Goal: Task Accomplishment & Management: Manage account settings

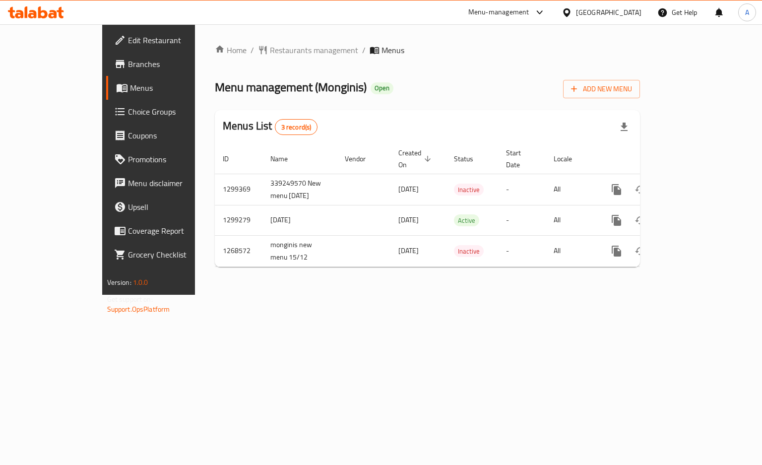
click at [488, 295] on div "Home / Restaurants management / Menus Menu management ( Monginis ) Open Add New…" at bounding box center [427, 159] width 465 height 270
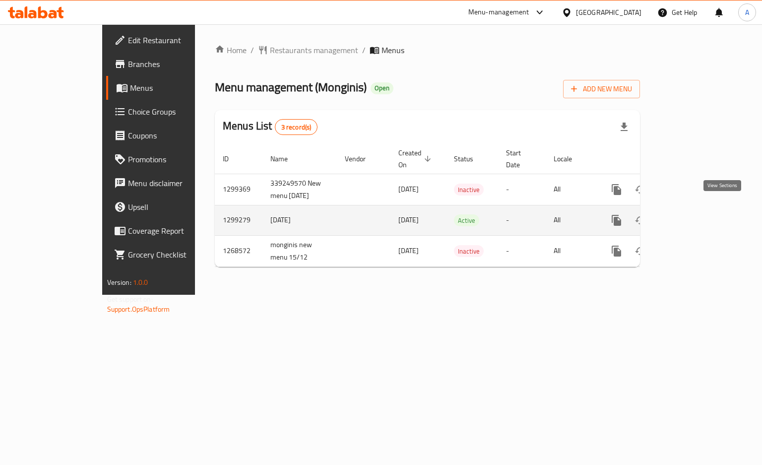
click at [694, 214] on icon "enhanced table" at bounding box center [688, 220] width 12 height 12
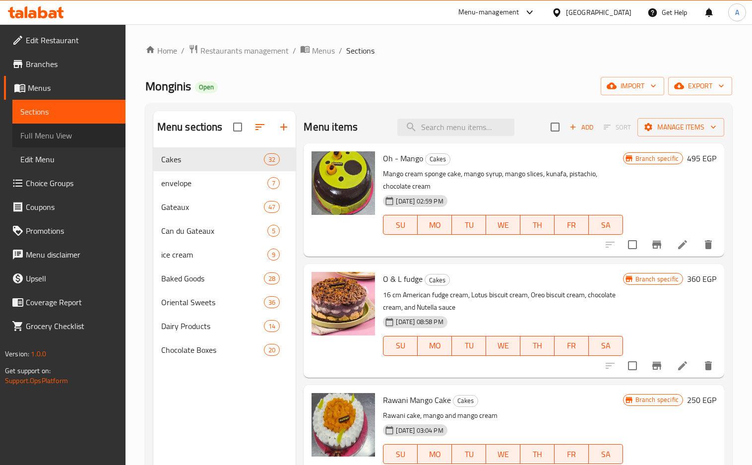
click at [90, 139] on span "Full Menu View" at bounding box center [68, 135] width 97 height 12
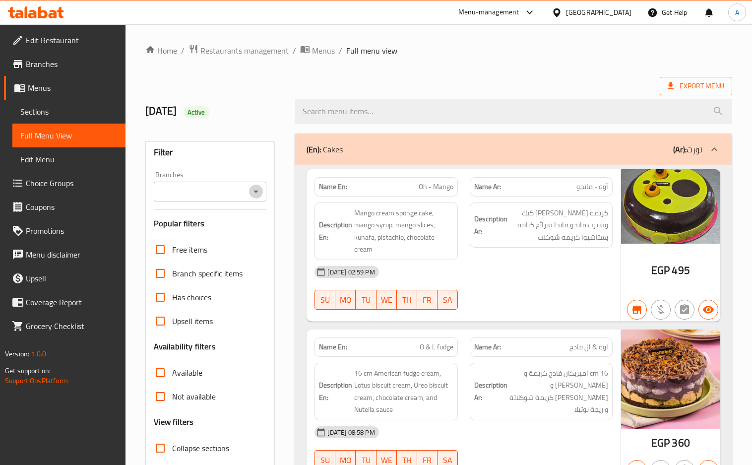
click at [255, 193] on icon "Open" at bounding box center [256, 191] width 12 height 12
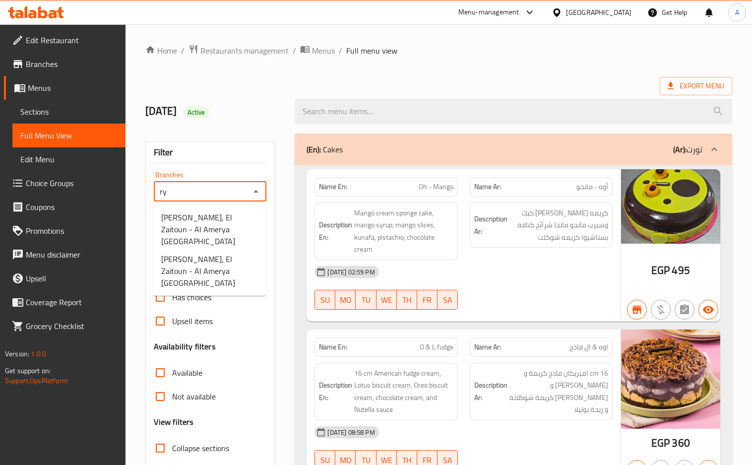
type input "r"
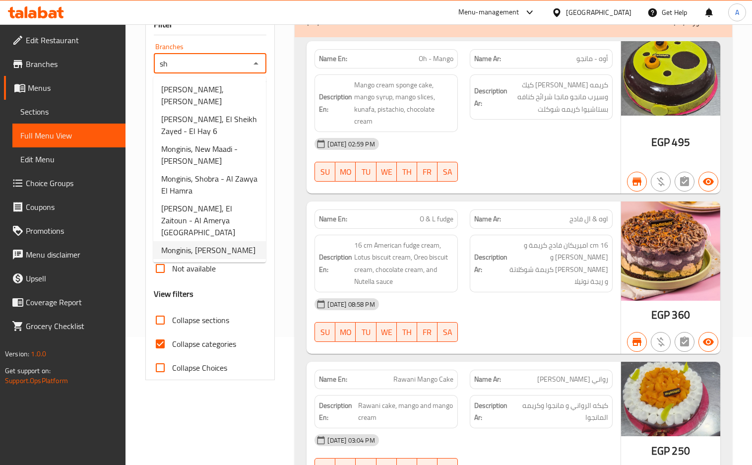
scroll to position [198, 0]
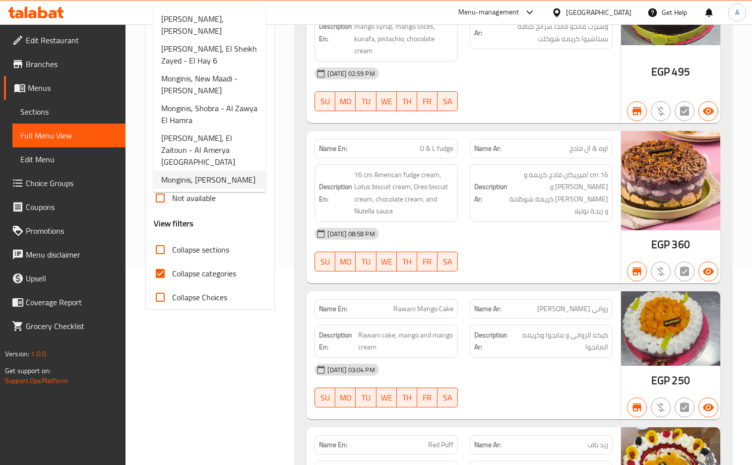
type input "sh"
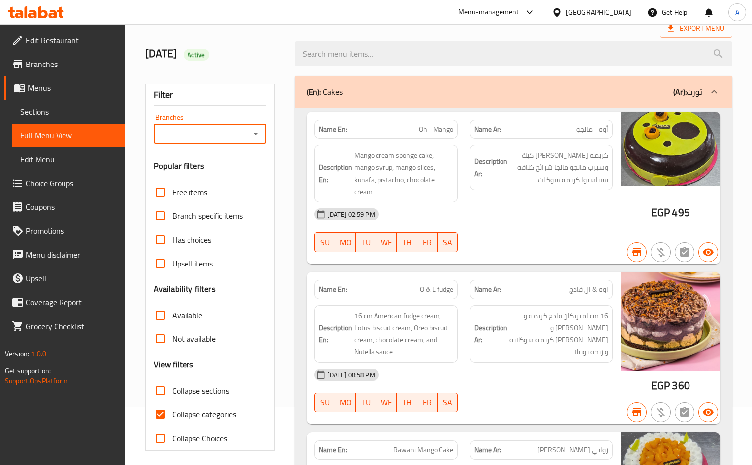
scroll to position [0, 0]
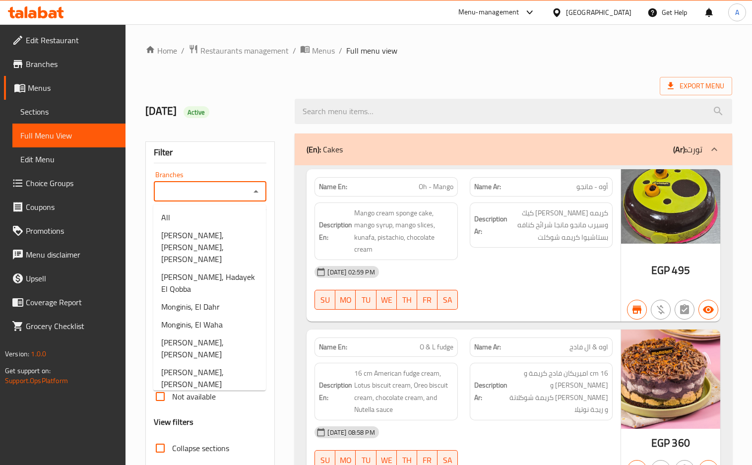
click at [189, 198] on input "Branches" at bounding box center [202, 191] width 91 height 14
paste input "El Reyadi"
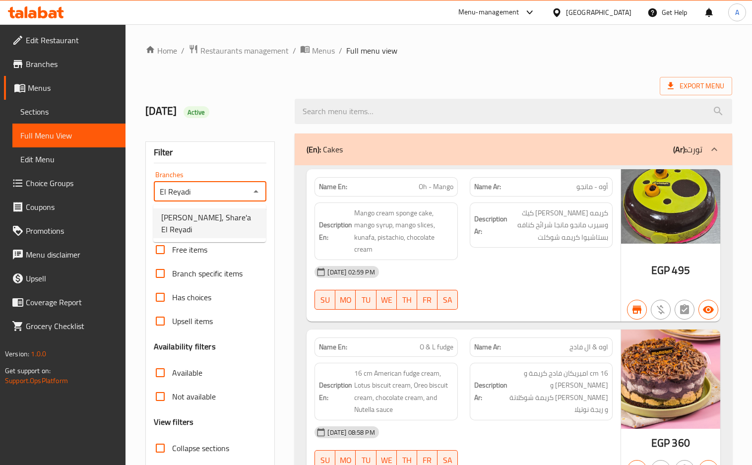
click at [190, 214] on span "Monginis, Share'a El Reyadi" at bounding box center [209, 223] width 97 height 24
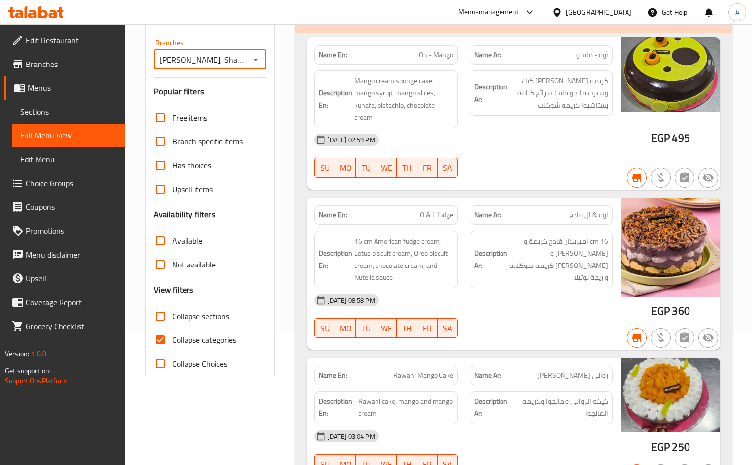
type input "Monginis, Share'a El Reyadi"
click at [162, 342] on input "Collapse categories" at bounding box center [160, 340] width 24 height 24
checkbox input "false"
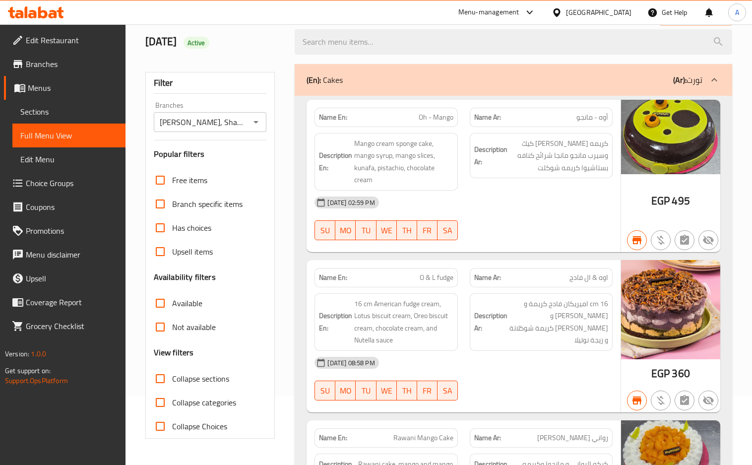
scroll to position [0, 0]
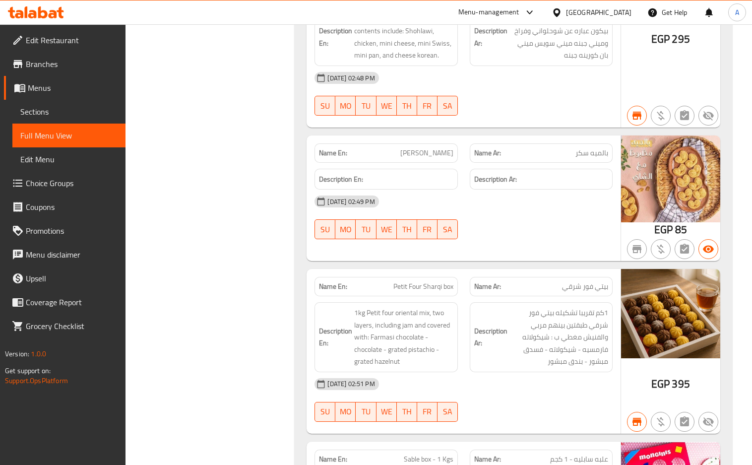
scroll to position [20022, 0]
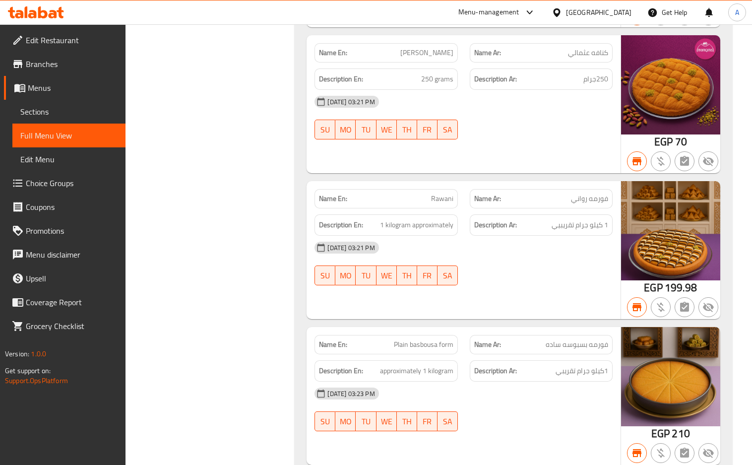
scroll to position [21160, 0]
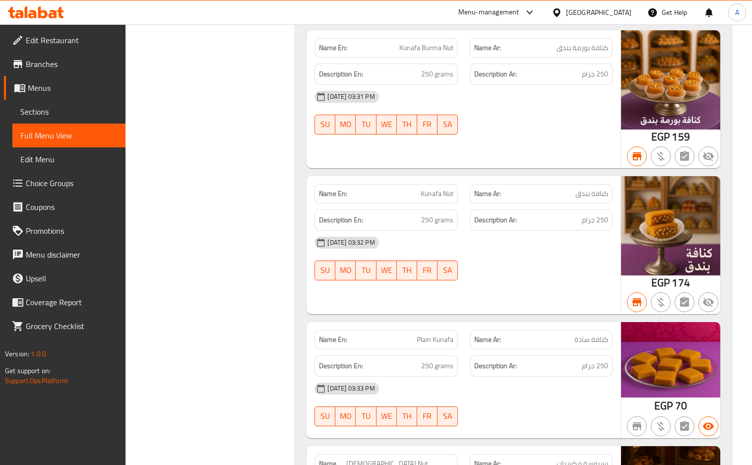
scroll to position [22761, 0]
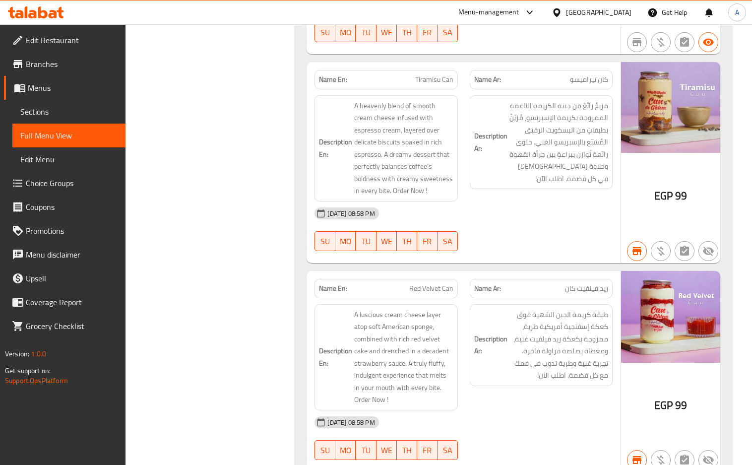
scroll to position [13722, 0]
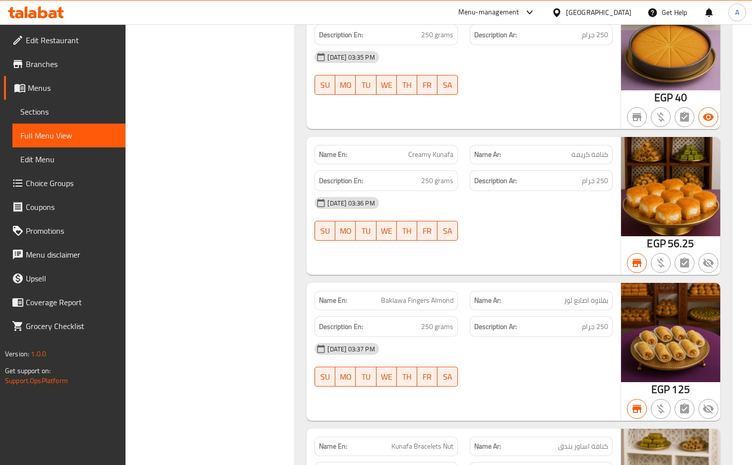
scroll to position [24858, 0]
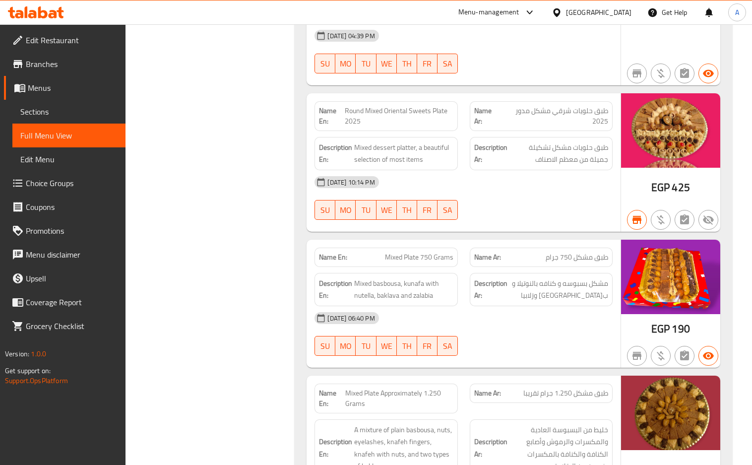
click at [54, 113] on span "Sections" at bounding box center [68, 112] width 97 height 12
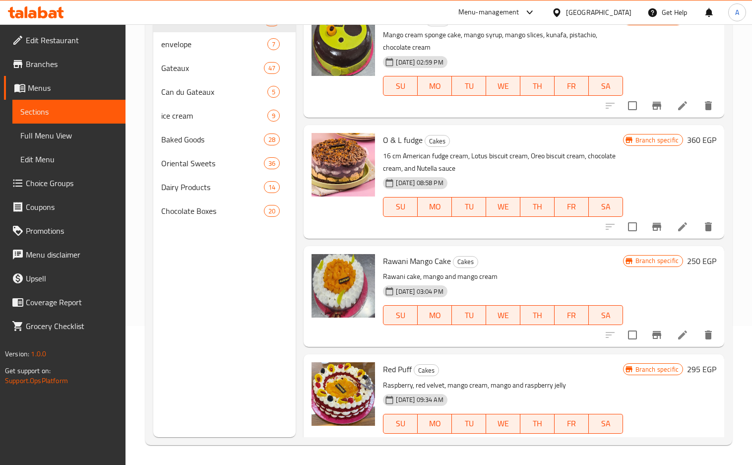
scroll to position [139, 0]
click at [154, 171] on div "Oriental Sweets 36" at bounding box center [224, 163] width 143 height 24
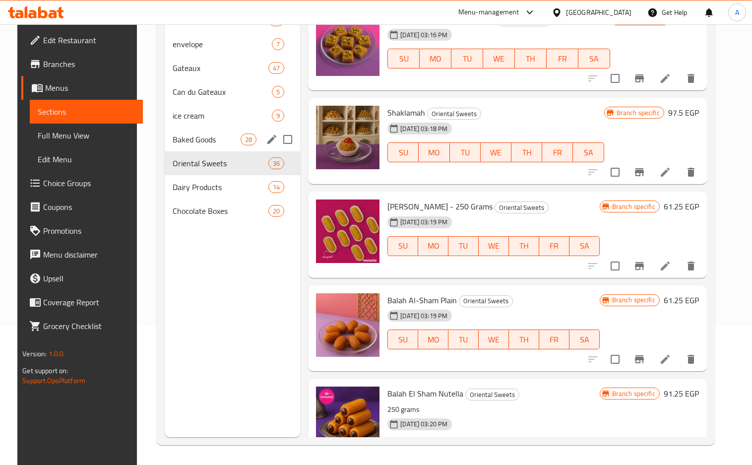
click at [180, 133] on span "Baked Goods" at bounding box center [207, 139] width 68 height 12
click at [181, 102] on div "Can du Gateaux 5" at bounding box center [232, 92] width 135 height 24
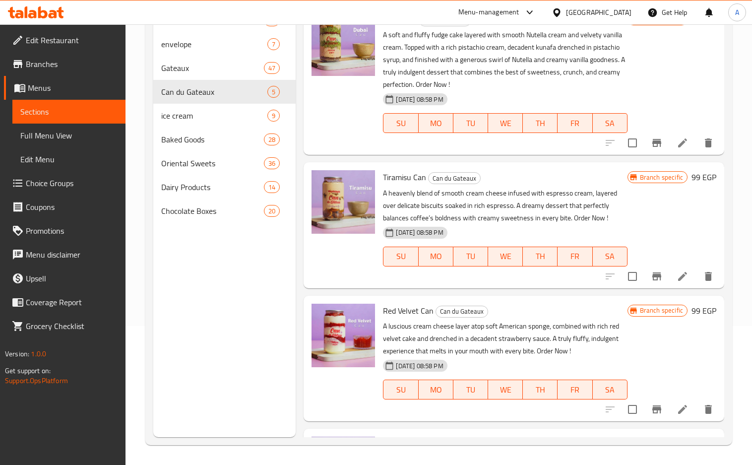
click at [198, 274] on div "Menu sections Cakes 32 envelope 7 Gateaux 47 Can du Gateaux 5 ice cream 9 Baked…" at bounding box center [224, 204] width 143 height 465
click at [75, 139] on span "Full Menu View" at bounding box center [68, 135] width 97 height 12
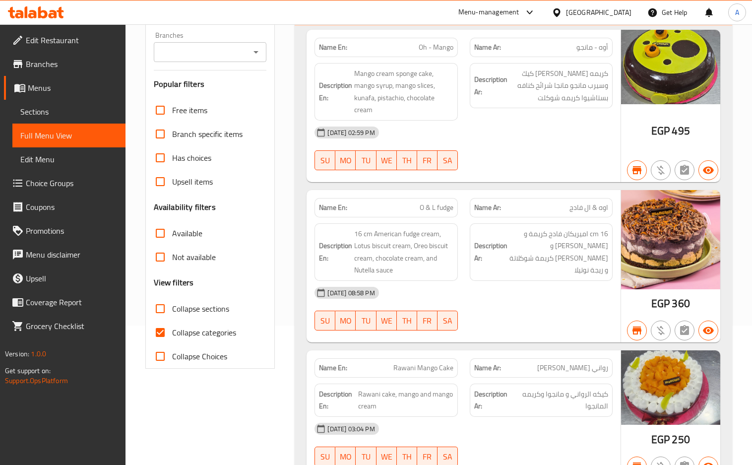
scroll to position [205, 0]
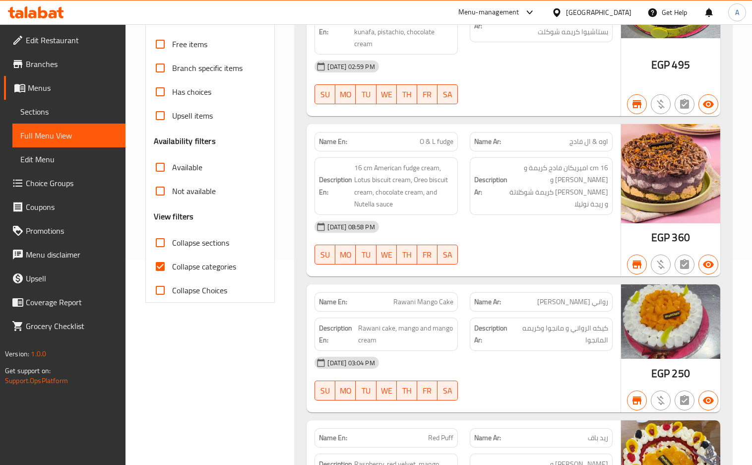
click at [157, 267] on input "Collapse categories" at bounding box center [160, 266] width 24 height 24
checkbox input "false"
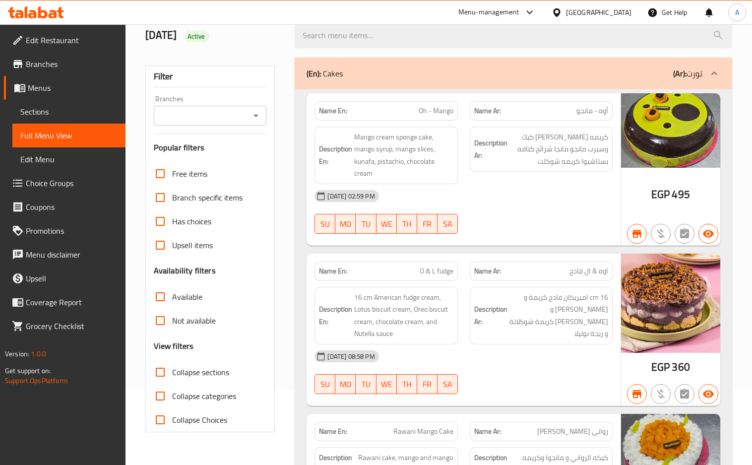
scroll to position [0, 0]
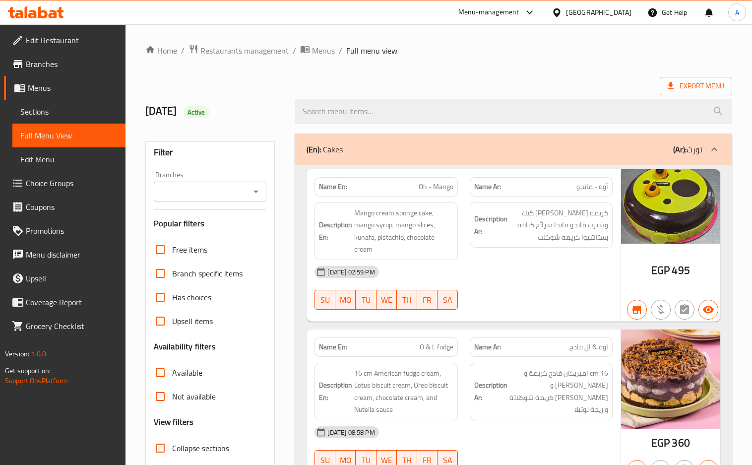
click at [435, 51] on ol "Home / Restaurants management / Menus / Full menu view" at bounding box center [438, 50] width 587 height 13
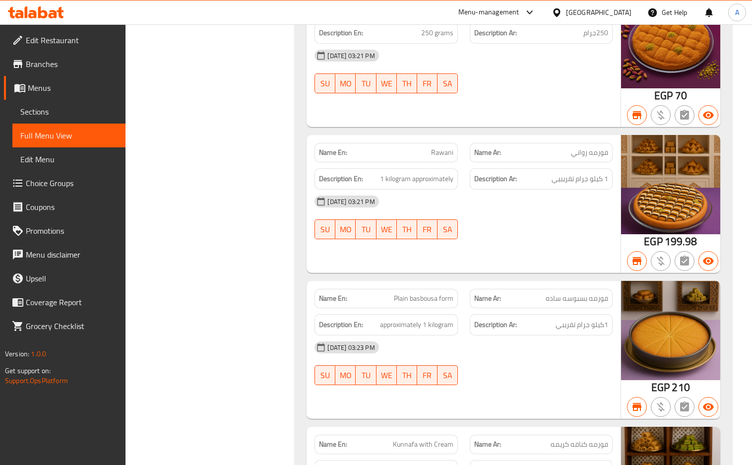
scroll to position [23175, 0]
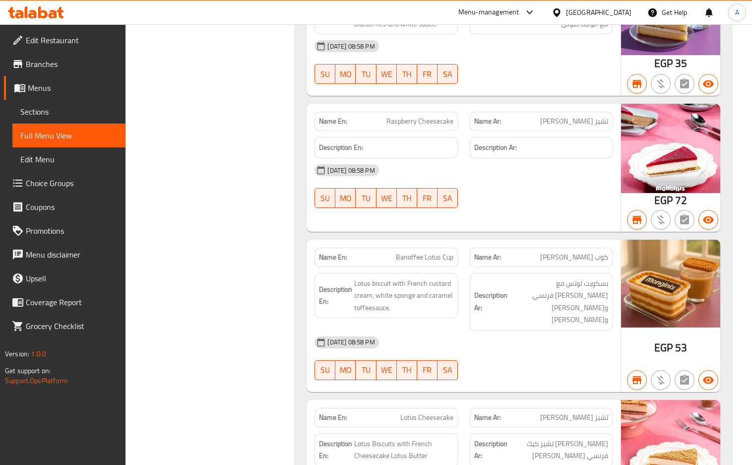
drag, startPoint x: 486, startPoint y: 149, endPoint x: 486, endPoint y: 141, distance: 7.5
click at [486, 158] on div "07-07-2025 08:58 PM" at bounding box center [462, 170] width 309 height 24
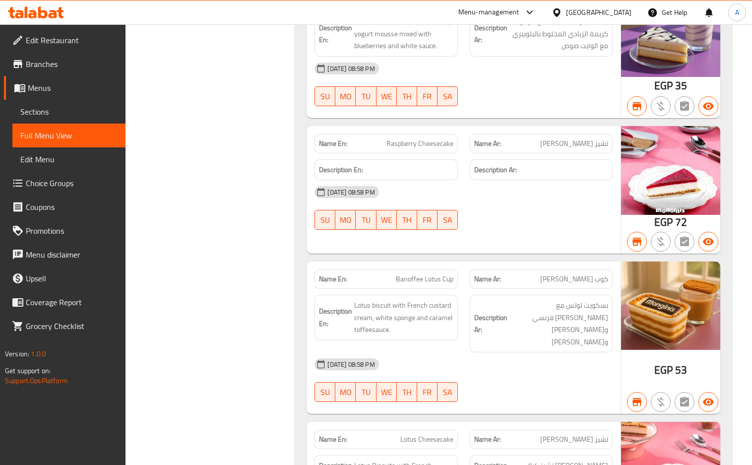
scroll to position [0, 0]
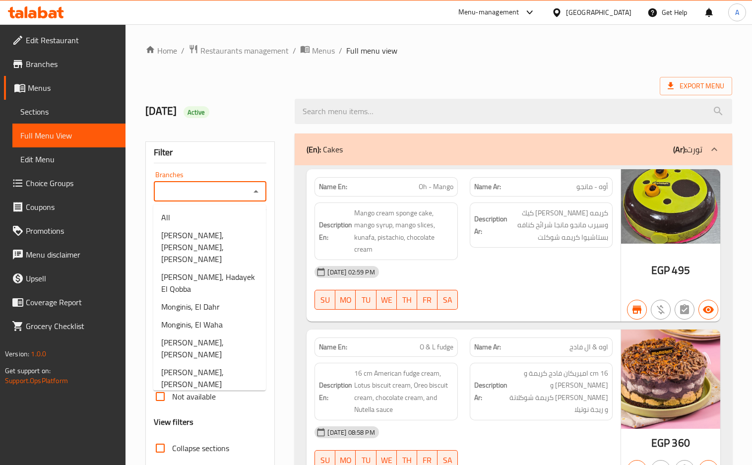
click at [173, 194] on input "Branches" at bounding box center [202, 191] width 91 height 14
paste input "Monginis, Giza"
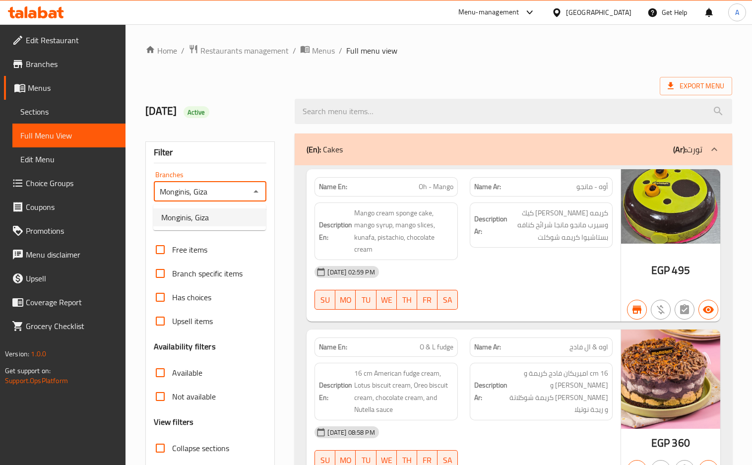
click at [190, 215] on span "Monginis, Giza" at bounding box center [185, 217] width 48 height 12
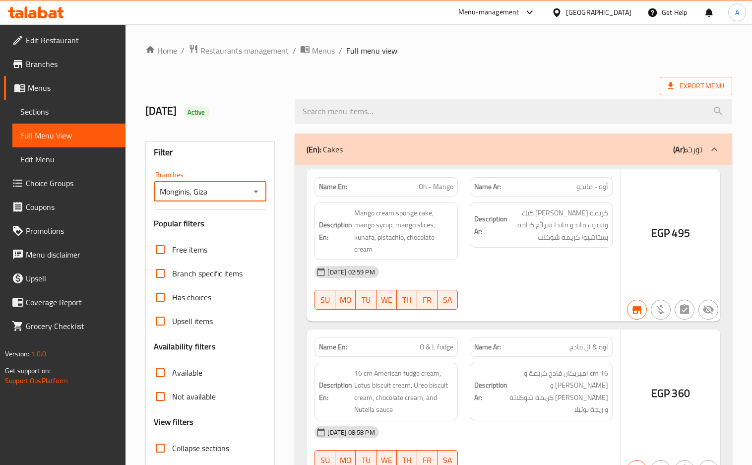
type input "Monginis, Giza"
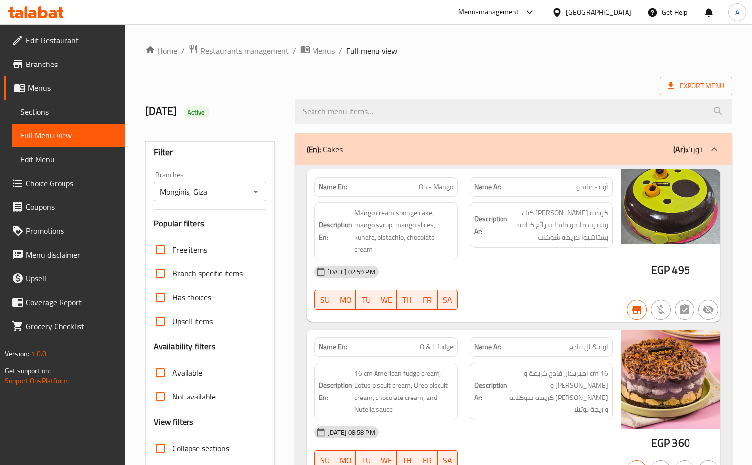
scroll to position [10701, 0]
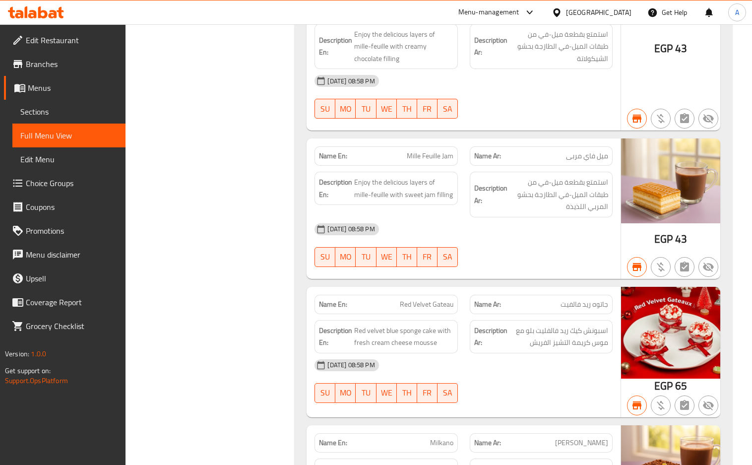
scroll to position [12562, 0]
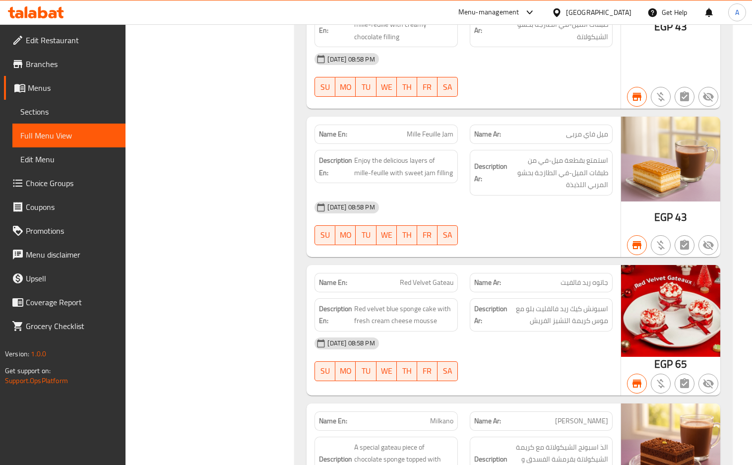
click at [525, 195] on div "07-07-2025 08:58 PM" at bounding box center [462, 207] width 309 height 24
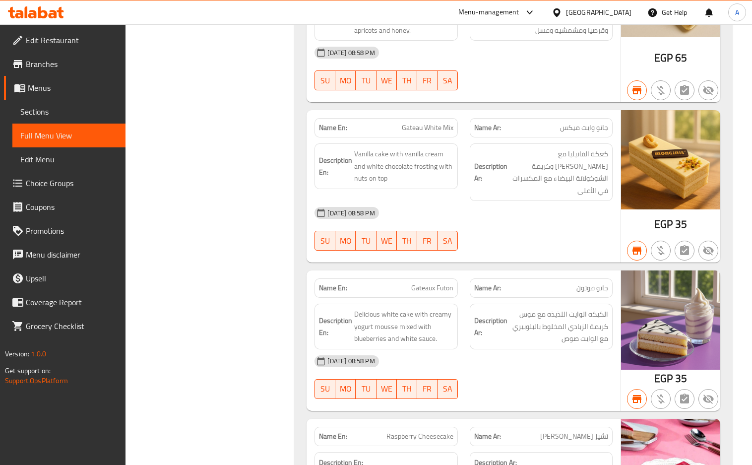
scroll to position [10961, 0]
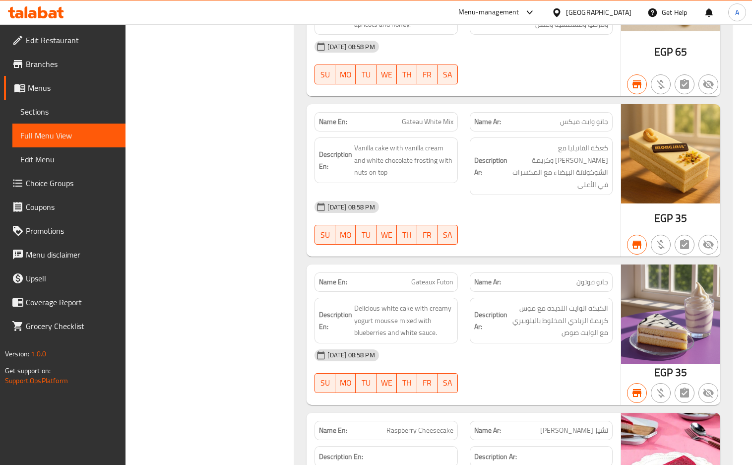
copy span "جاتو فوتون"
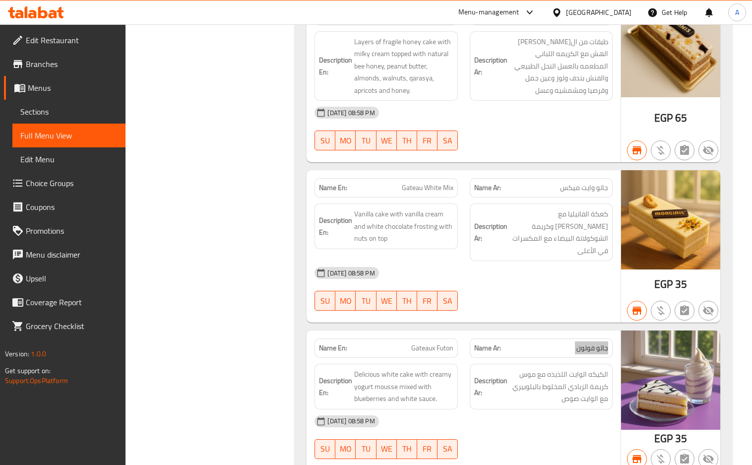
scroll to position [10498, 0]
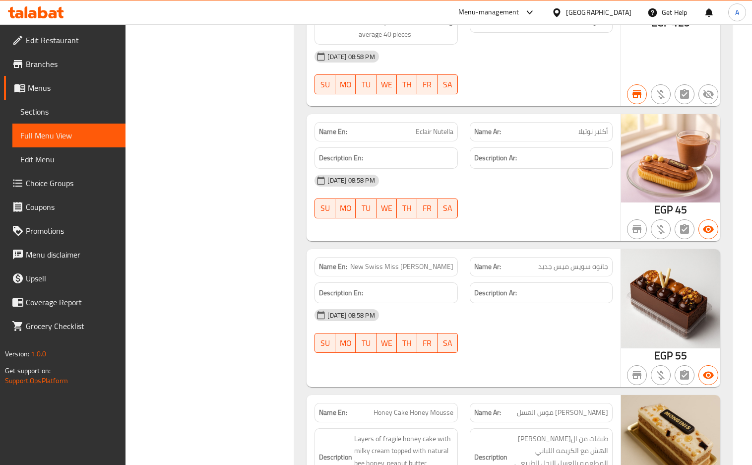
drag, startPoint x: 592, startPoint y: 109, endPoint x: 592, endPoint y: 96, distance: 12.9
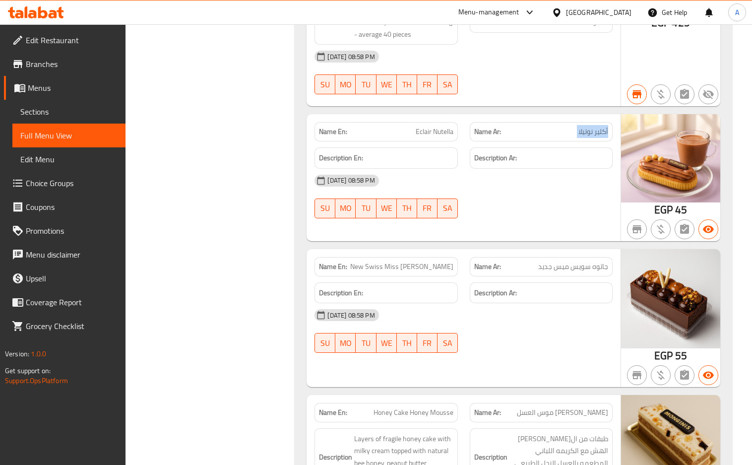
copy span "أكلير نوتيلا"
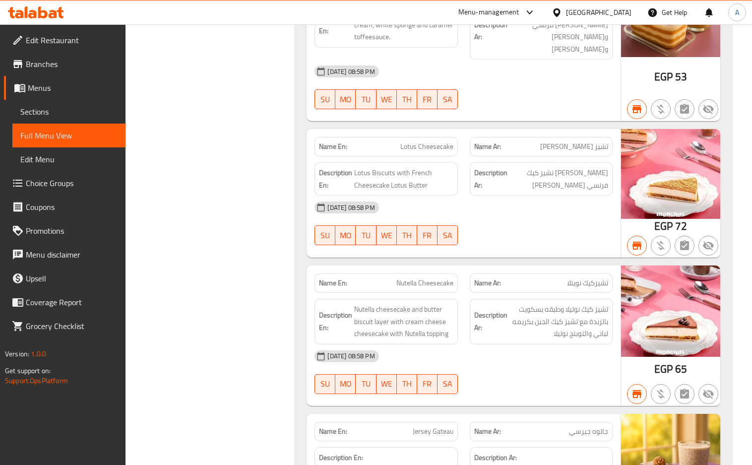
scroll to position [11556, 0]
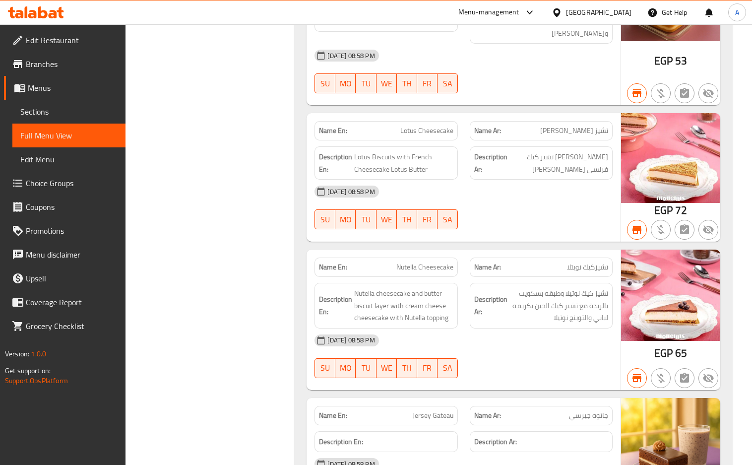
click at [594, 262] on span "تشيزكيك نويتلا" at bounding box center [587, 267] width 41 height 10
copy span "تشيزكيك"
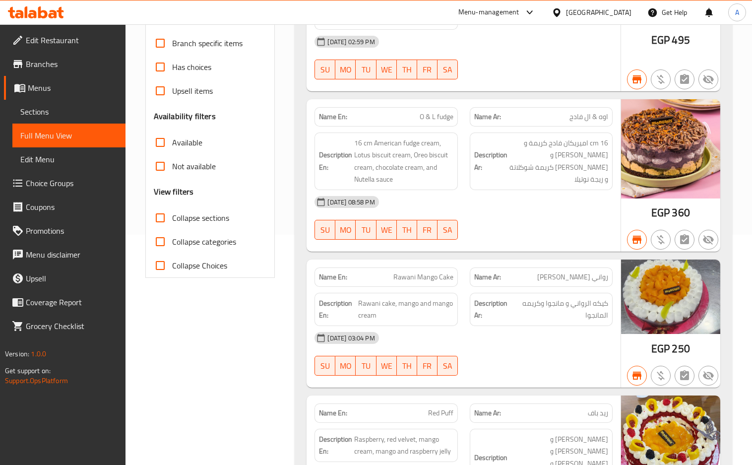
scroll to position [264, 0]
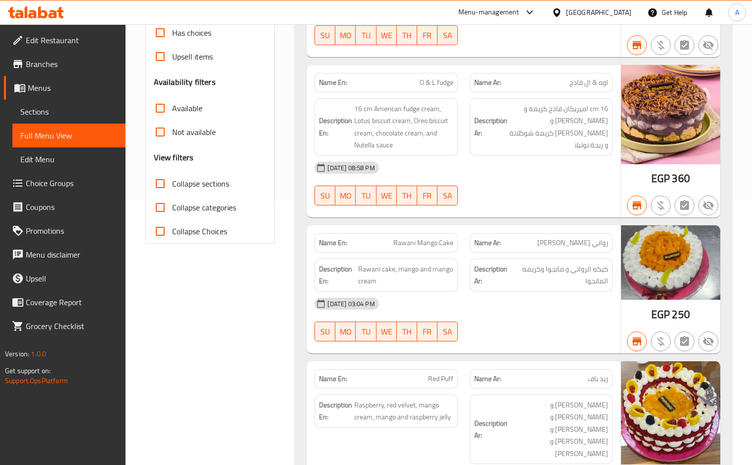
click at [164, 107] on input "Available" at bounding box center [160, 108] width 24 height 24
checkbox input "true"
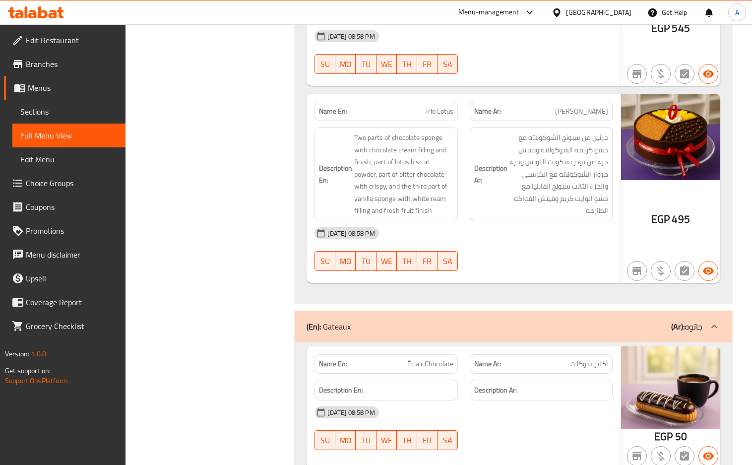
scroll to position [1256, 0]
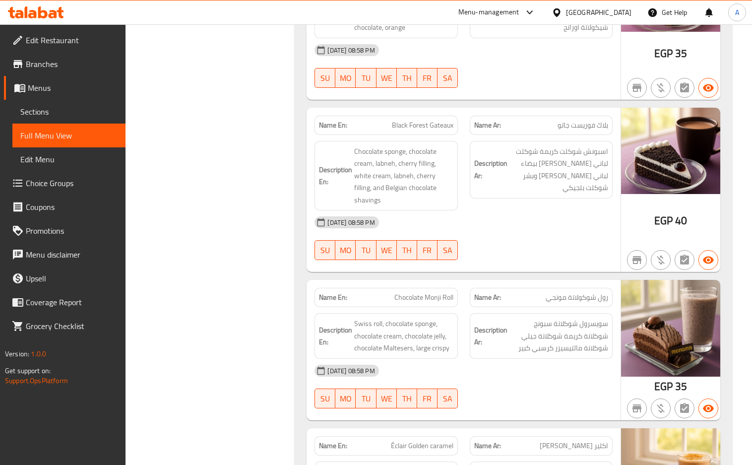
copy span "رول شوكولاتة مونجي"
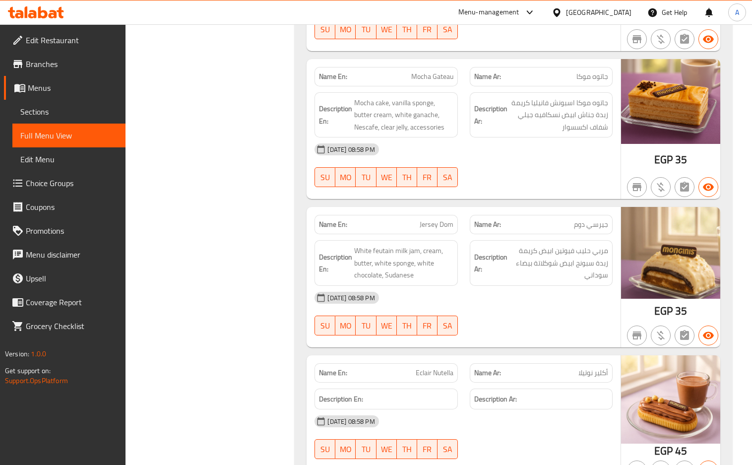
scroll to position [2314, 0]
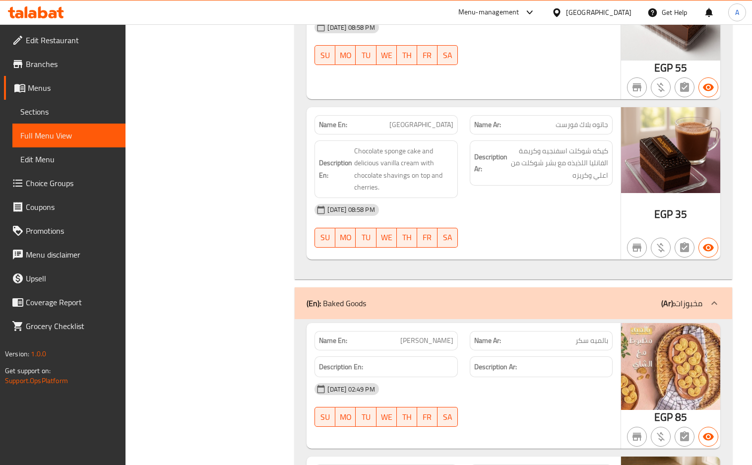
click at [560, 252] on div "07-07-2025 08:58 PM SU MO TU WE TH FR SA" at bounding box center [462, 226] width 309 height 56
click at [534, 252] on div "07-07-2025 08:58 PM SU MO TU WE TH FR SA" at bounding box center [462, 226] width 309 height 56
click at [540, 222] on div "07-07-2025 08:58 PM" at bounding box center [462, 210] width 309 height 24
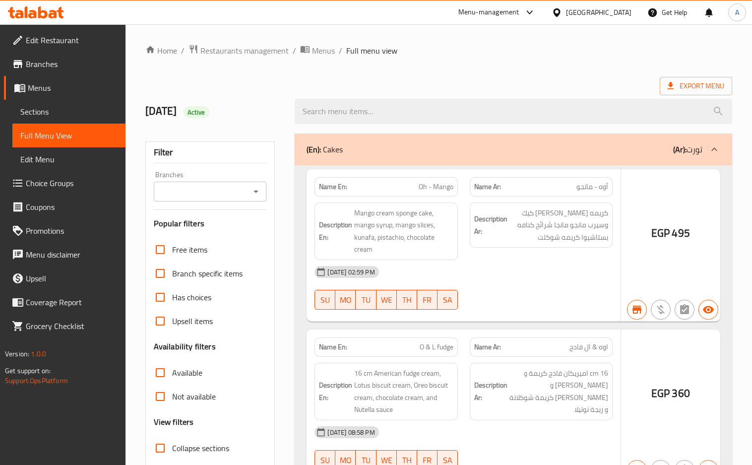
click at [312, 48] on div at bounding box center [376, 232] width 752 height 465
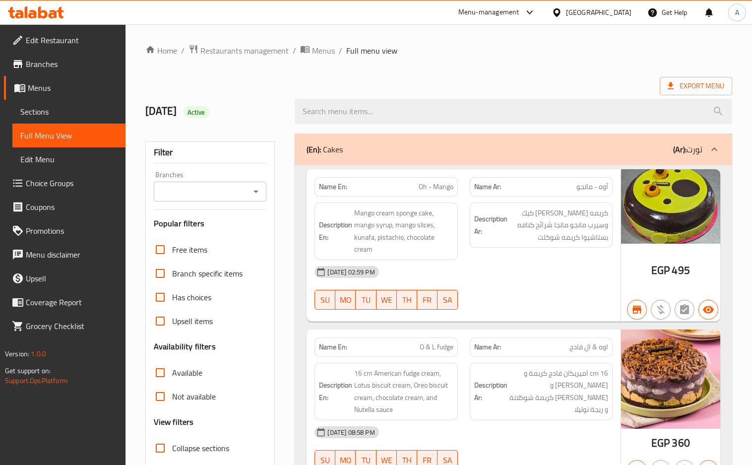
click at [318, 52] on span "Menus" at bounding box center [323, 51] width 23 height 12
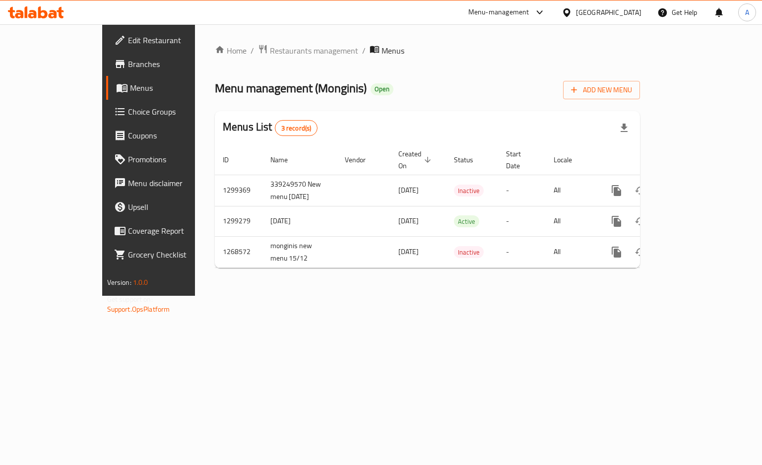
click at [128, 63] on span "Branches" at bounding box center [175, 64] width 94 height 12
click at [320, 295] on div "Home / Restaurants management / Menus Menu management ( Monginis ) Open Add New…" at bounding box center [427, 159] width 465 height 270
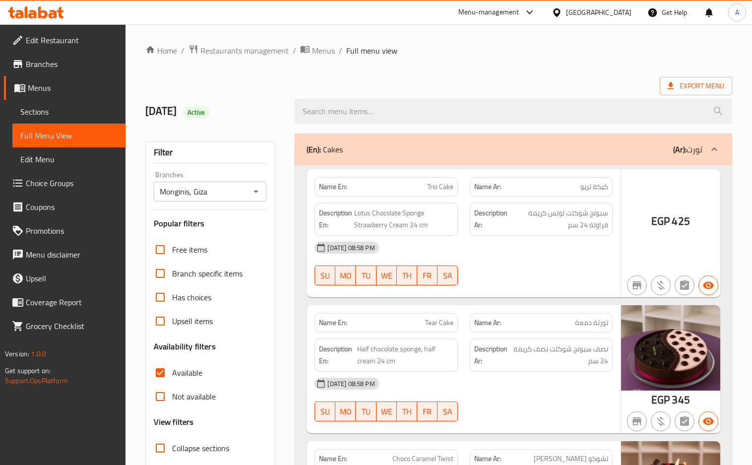
scroll to position [2314, 0]
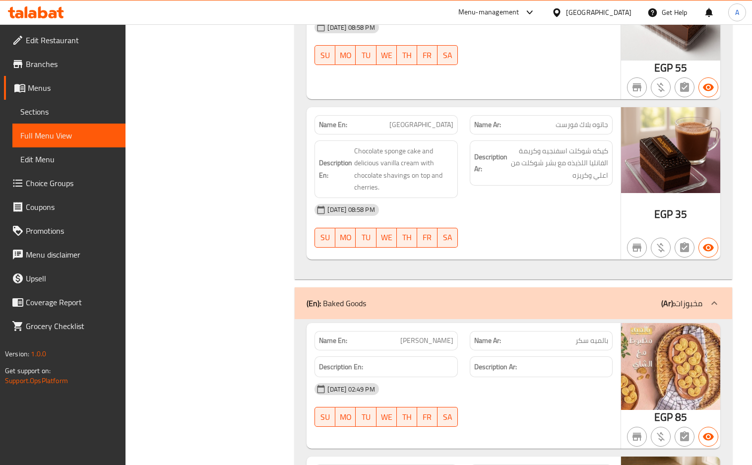
click at [580, 39] on div "[DATE] 08:58 PM" at bounding box center [462, 27] width 309 height 24
click at [619, 14] on div "[GEOGRAPHIC_DATA]" at bounding box center [598, 12] width 65 height 11
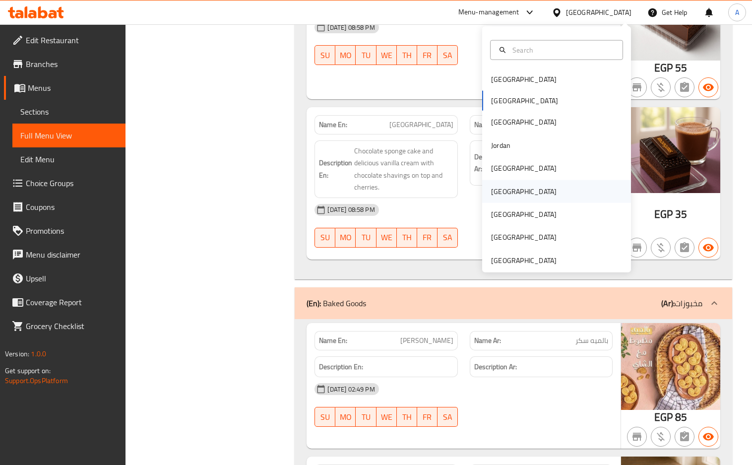
click at [506, 191] on div "[GEOGRAPHIC_DATA]" at bounding box center [523, 191] width 81 height 23
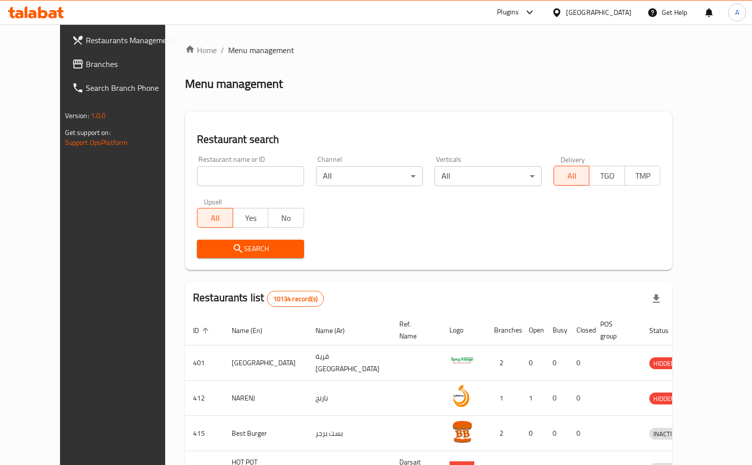
click at [446, 81] on div "Menu management" at bounding box center [428, 84] width 487 height 16
click at [86, 64] on span "Branches" at bounding box center [132, 64] width 92 height 12
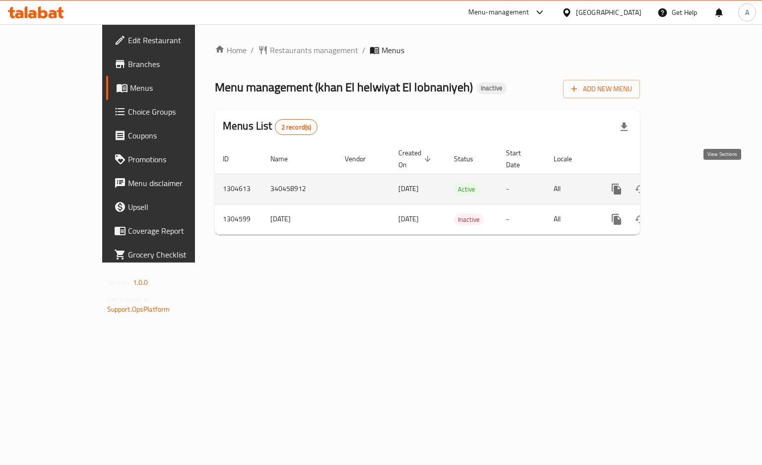
click at [700, 177] on link "enhanced table" at bounding box center [688, 189] width 24 height 24
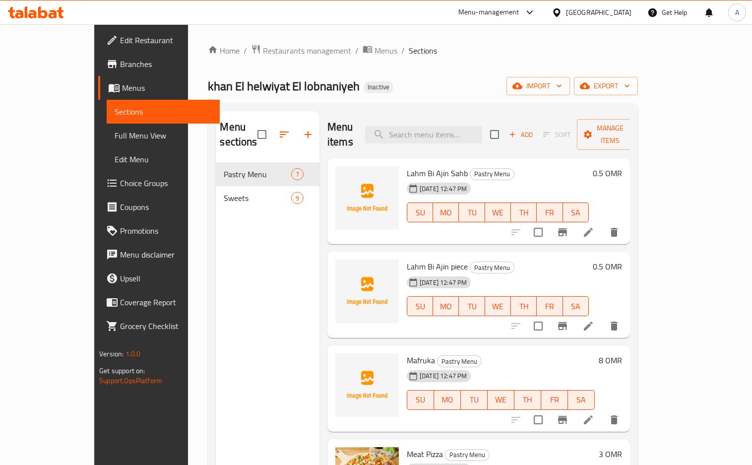
click at [487, 57] on ol "Home / Restaurants management / Menus / Sections" at bounding box center [422, 50] width 429 height 13
click at [115, 130] on span "Full Menu View" at bounding box center [163, 135] width 97 height 12
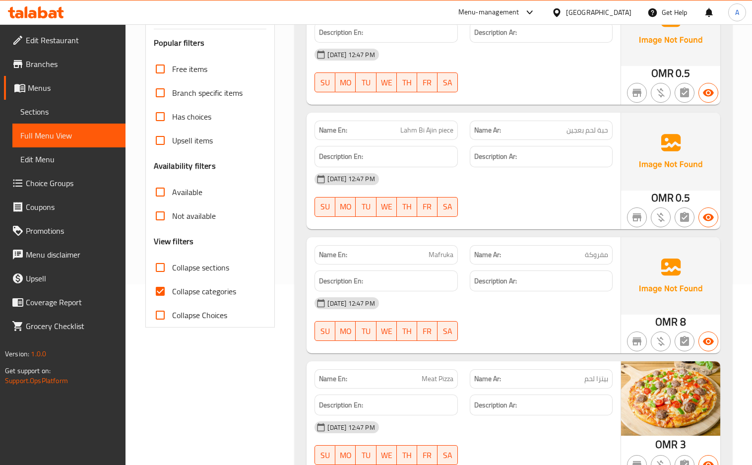
scroll to position [198, 0]
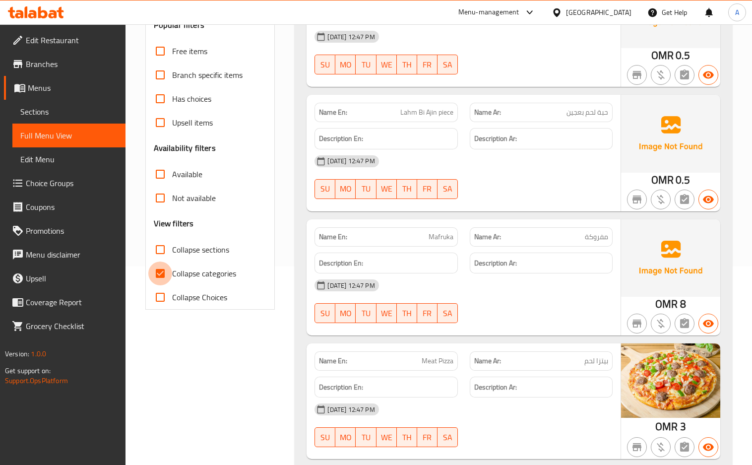
click at [155, 276] on input "Collapse categories" at bounding box center [160, 273] width 24 height 24
checkbox input "false"
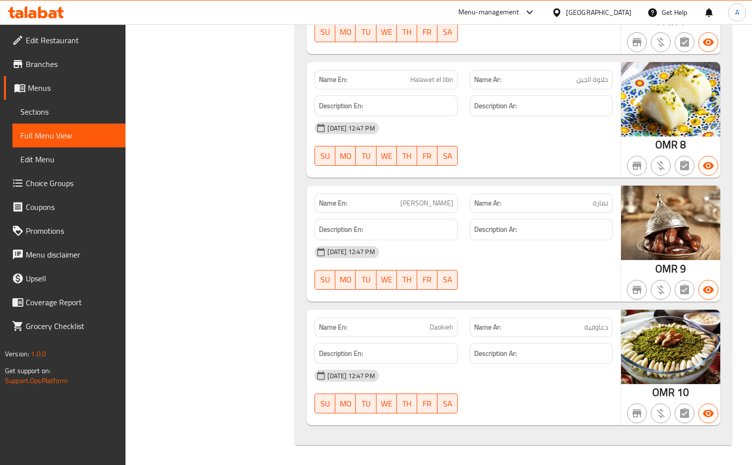
scroll to position [1806, 0]
drag, startPoint x: 526, startPoint y: 136, endPoint x: 518, endPoint y: 118, distance: 19.3
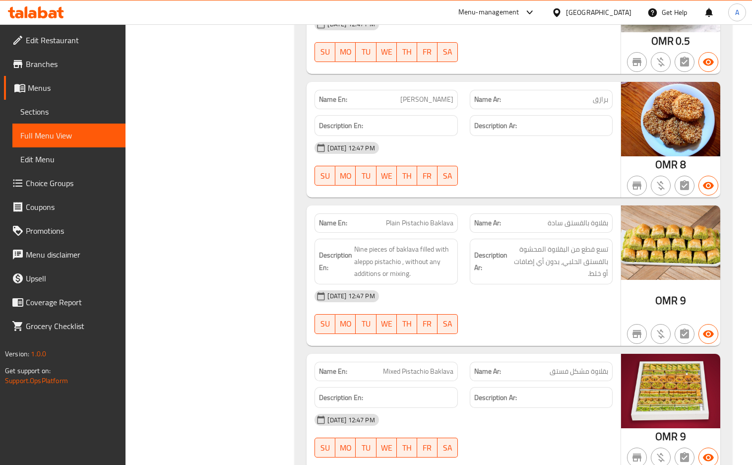
scroll to position [1388, 0]
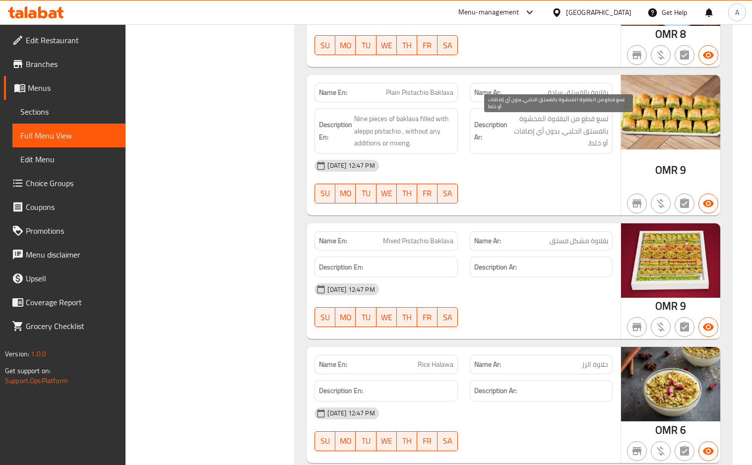
click at [550, 139] on span "تسع قطع من البقلاوة المحشوة بالفستق الحلبي، بدون أي إضافات أو خلط." at bounding box center [558, 131] width 99 height 37
click at [533, 137] on span "تسع قطع من البقلاوة المحشوة بالفستق الحلبي، بدون أي إضافات أو خلط." at bounding box center [558, 131] width 99 height 37
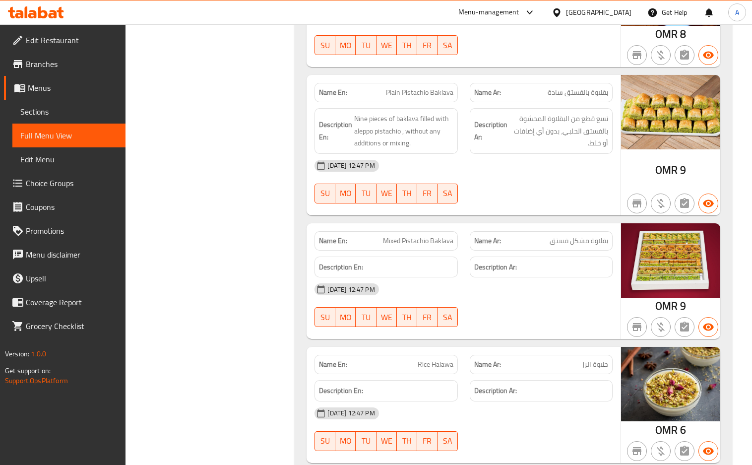
copy span "Plain Pistachio Baklava"
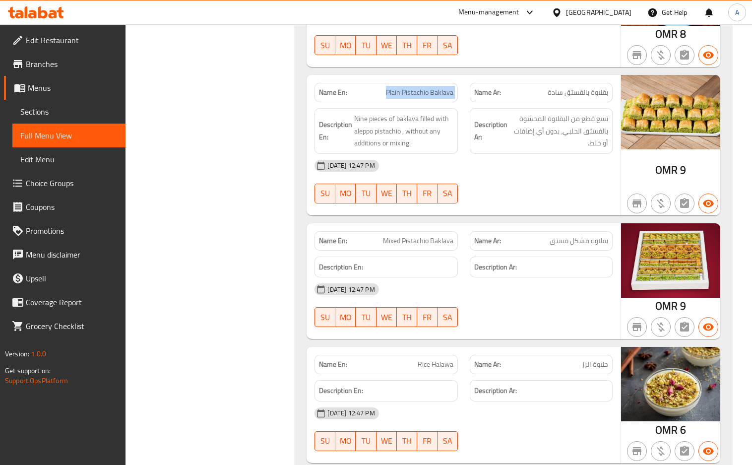
click at [57, 110] on span "Sections" at bounding box center [68, 112] width 97 height 12
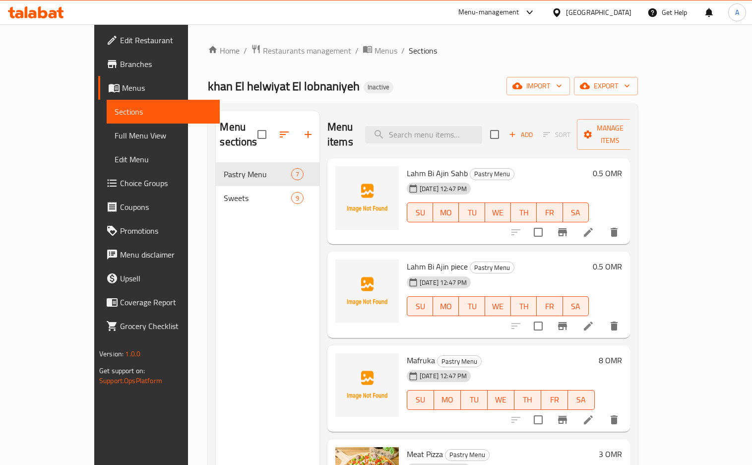
click at [418, 140] on div "Menu items Add Sort Manage items" at bounding box center [478, 134] width 302 height 47
click at [418, 133] on input "search" at bounding box center [423, 134] width 117 height 17
paste input "Plain Pistachio Baklava"
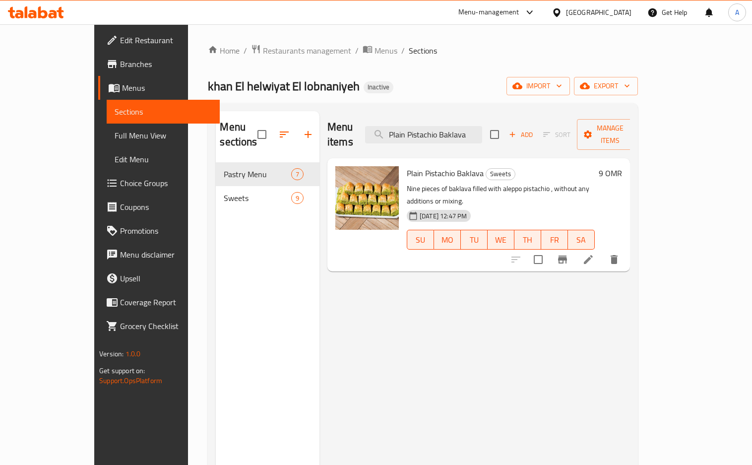
type input "Plain Pistachio Baklava"
click at [593, 255] on icon at bounding box center [588, 259] width 9 height 9
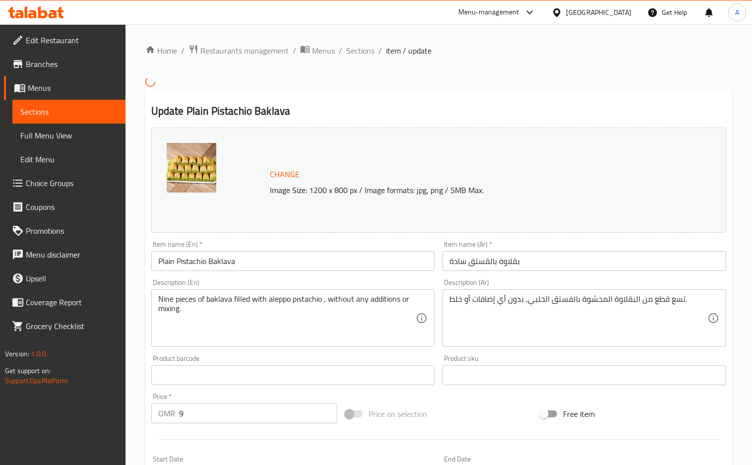
click at [302, 332] on textarea "Nine pieces of baklava filled with aleppo pistachio , without any additions or …" at bounding box center [287, 317] width 258 height 47
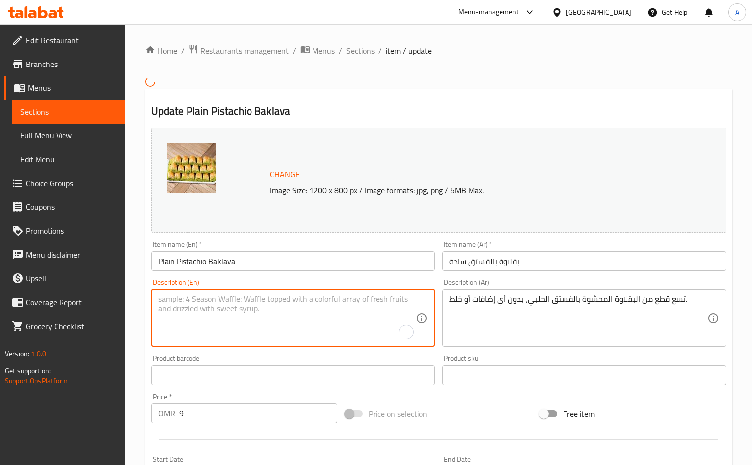
click at [500, 313] on textarea "تسع قطع من البقلاوة المحشوة بالفستق الحلبي، بدون أي إضافات أو خلط." at bounding box center [578, 317] width 258 height 47
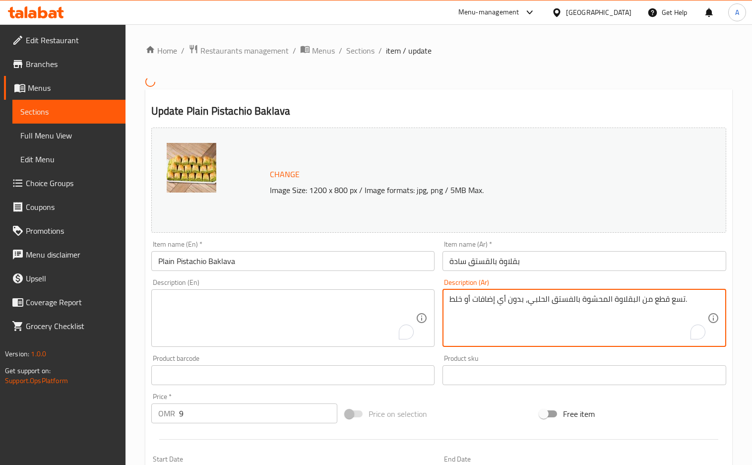
click at [500, 313] on textarea "تسع قطع من البقلاوة المحشوة بالفستق الحلبي، بدون أي إضافات أو خلط." at bounding box center [578, 317] width 258 height 47
click at [280, 264] on input "Plain Pistachio Baklava" at bounding box center [293, 261] width 284 height 20
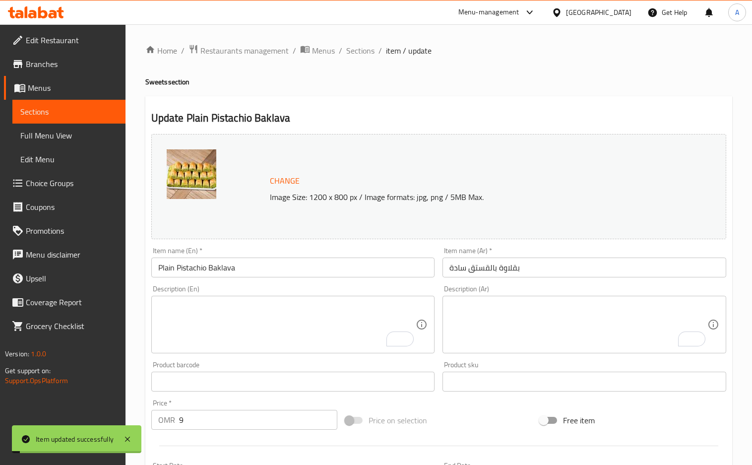
click at [341, 50] on ol "Home / Restaurants management / Menus / Sections / item / update" at bounding box center [438, 50] width 587 height 13
click at [367, 50] on span "Sections" at bounding box center [360, 51] width 28 height 12
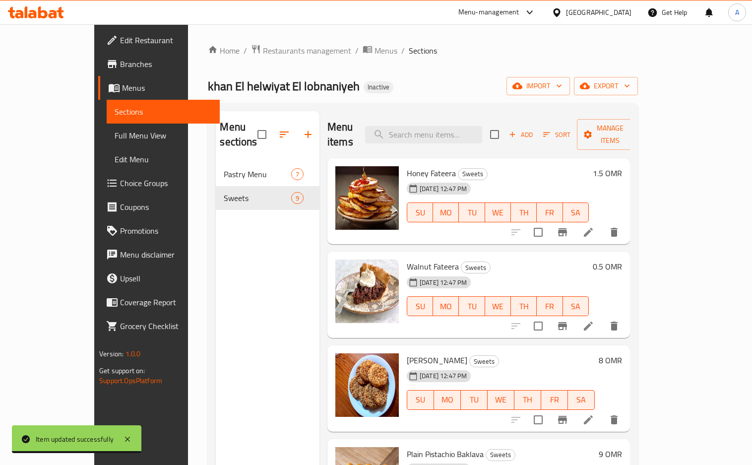
click at [485, 49] on ol "Home / Restaurants management / Menus / Sections" at bounding box center [422, 50] width 429 height 13
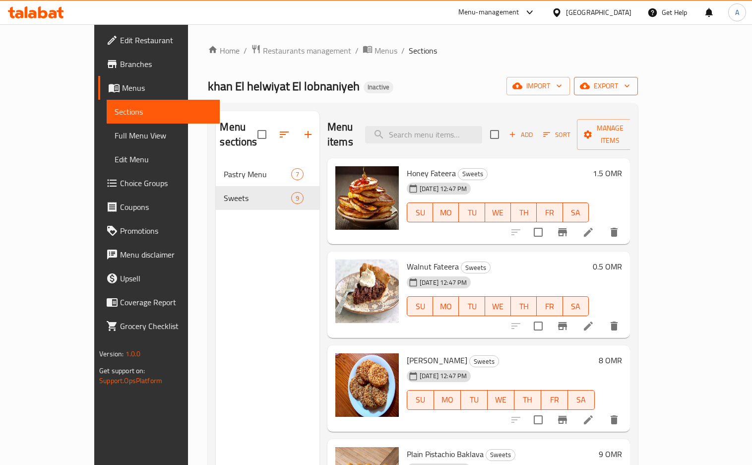
click at [638, 86] on button "export" at bounding box center [606, 86] width 64 height 18
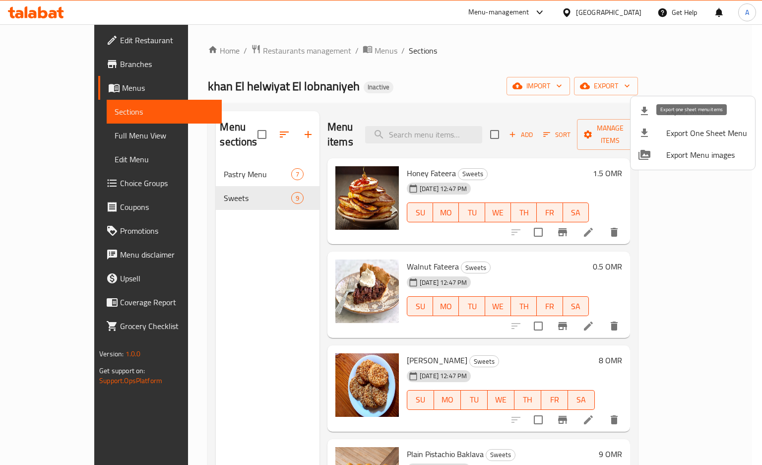
click at [643, 122] on li "Export One Sheet Menu" at bounding box center [692, 133] width 124 height 22
click at [691, 112] on span "Export Menu" at bounding box center [706, 111] width 81 height 12
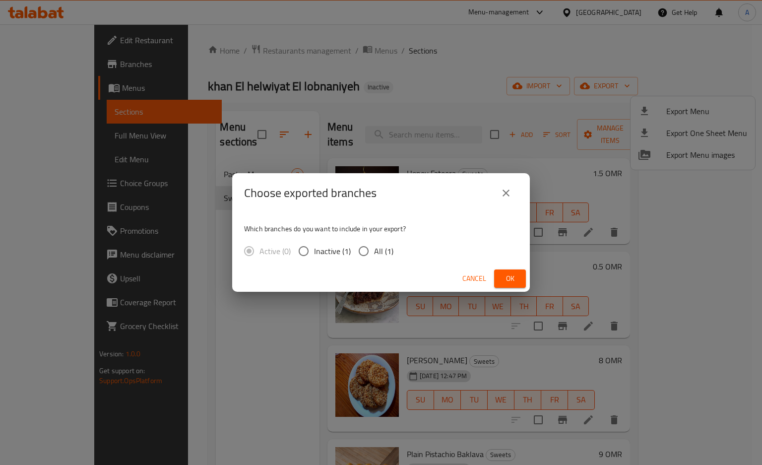
click at [365, 258] on input "All (1)" at bounding box center [363, 250] width 21 height 21
radio input "true"
click at [505, 286] on button "Ok" at bounding box center [510, 278] width 32 height 18
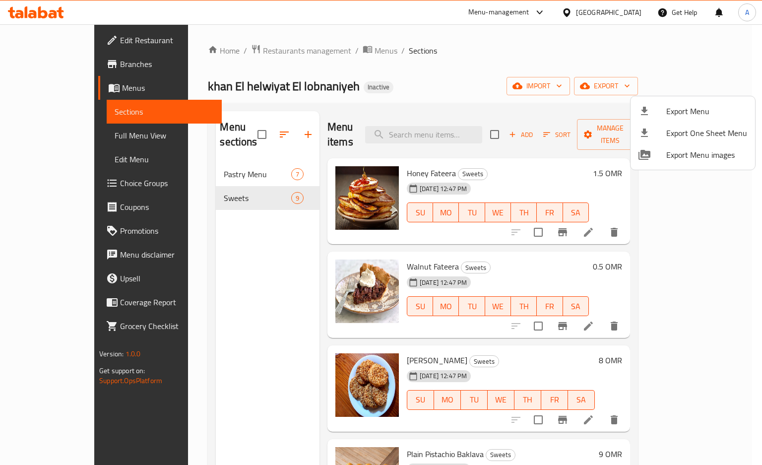
click at [549, 42] on div at bounding box center [381, 232] width 762 height 465
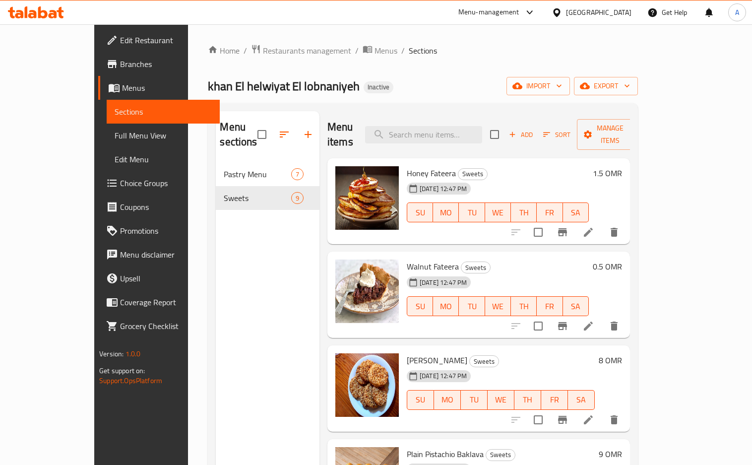
click at [627, 10] on div "[GEOGRAPHIC_DATA]" at bounding box center [598, 12] width 65 height 11
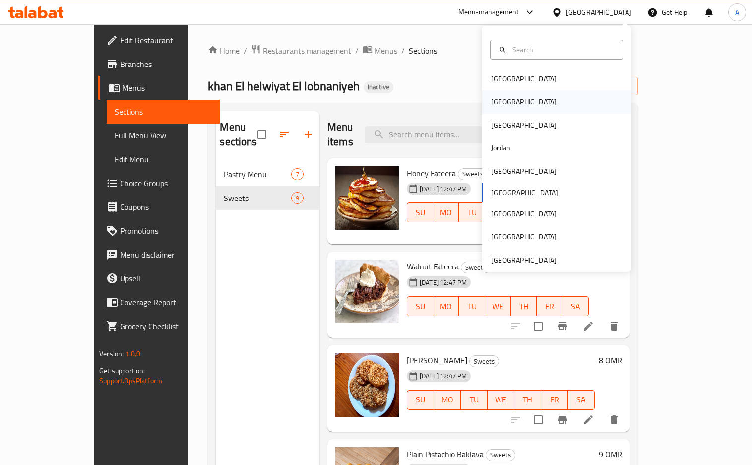
click at [494, 102] on div "[GEOGRAPHIC_DATA]" at bounding box center [523, 101] width 65 height 11
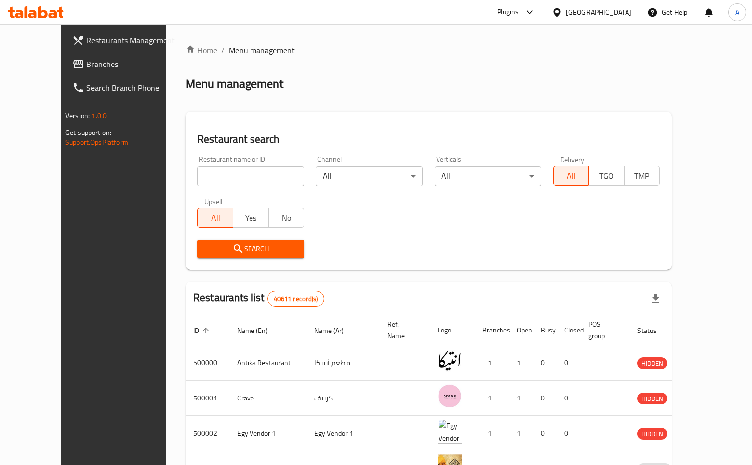
drag, startPoint x: 335, startPoint y: 84, endPoint x: 37, endPoint y: 109, distance: 299.6
click at [334, 84] on div "Menu management" at bounding box center [428, 84] width 486 height 16
click at [86, 64] on span "Branches" at bounding box center [132, 64] width 92 height 12
